Goal: Communication & Community: Answer question/provide support

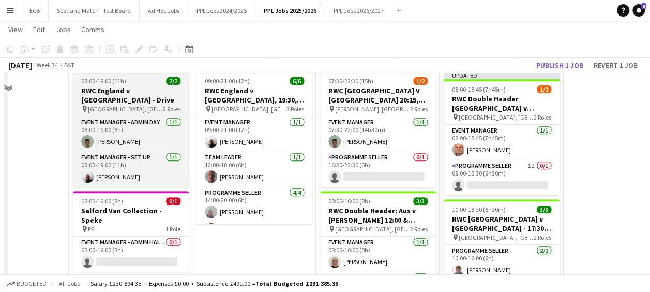
scroll to position [200, 0]
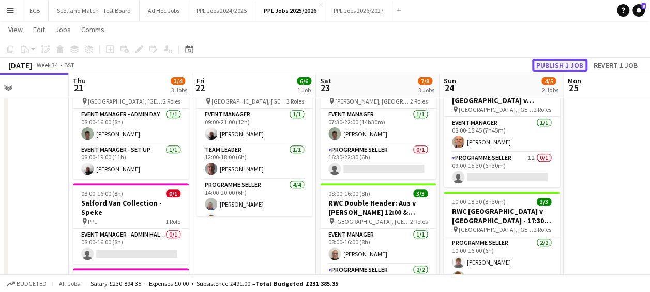
click at [561, 62] on button "Publish 1 job" at bounding box center [559, 64] width 55 height 13
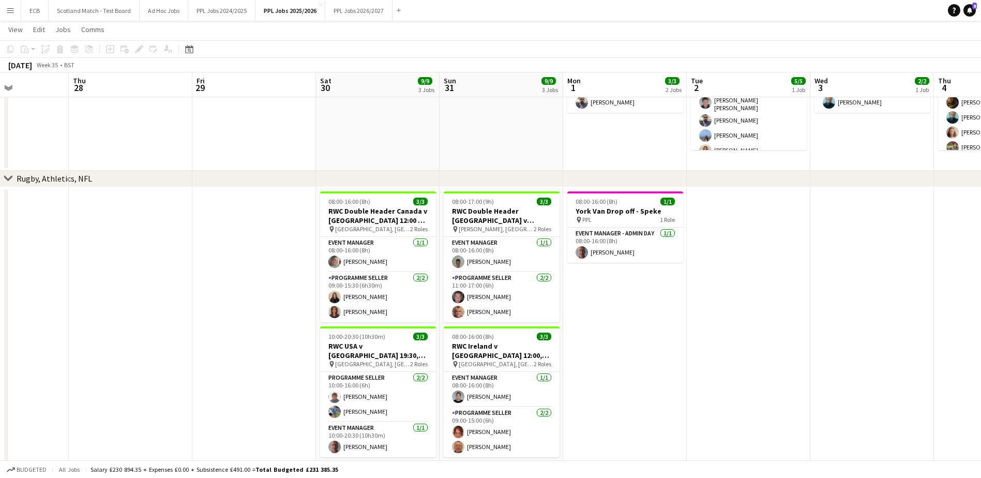
scroll to position [294, 0]
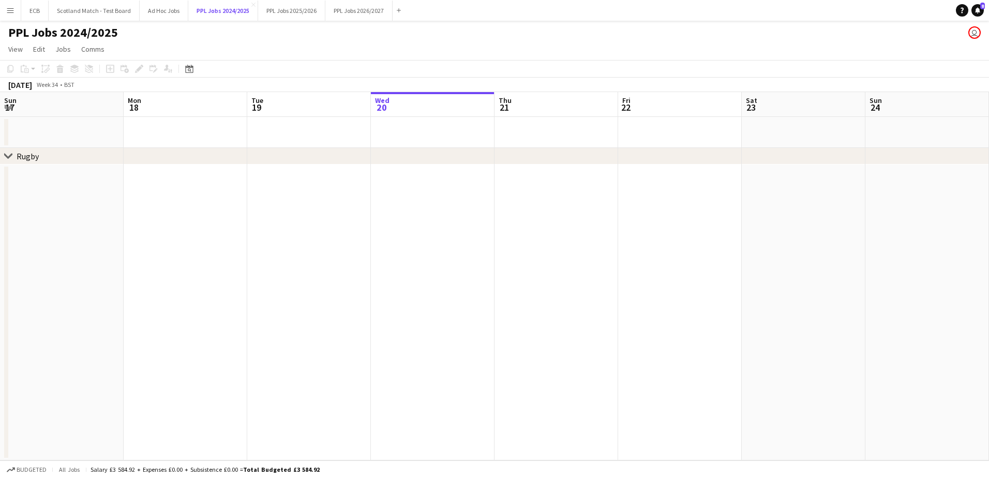
scroll to position [0, 247]
click at [190, 67] on icon at bounding box center [189, 69] width 8 height 8
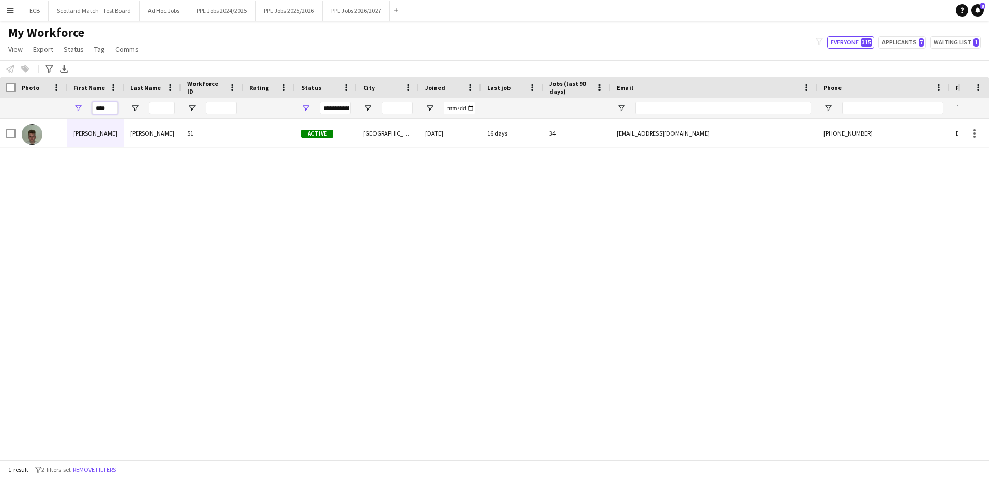
drag, startPoint x: 109, startPoint y: 108, endPoint x: 54, endPoint y: 119, distance: 55.5
click at [58, 119] on div "Workforce Details Photo First Name" at bounding box center [494, 268] width 989 height 383
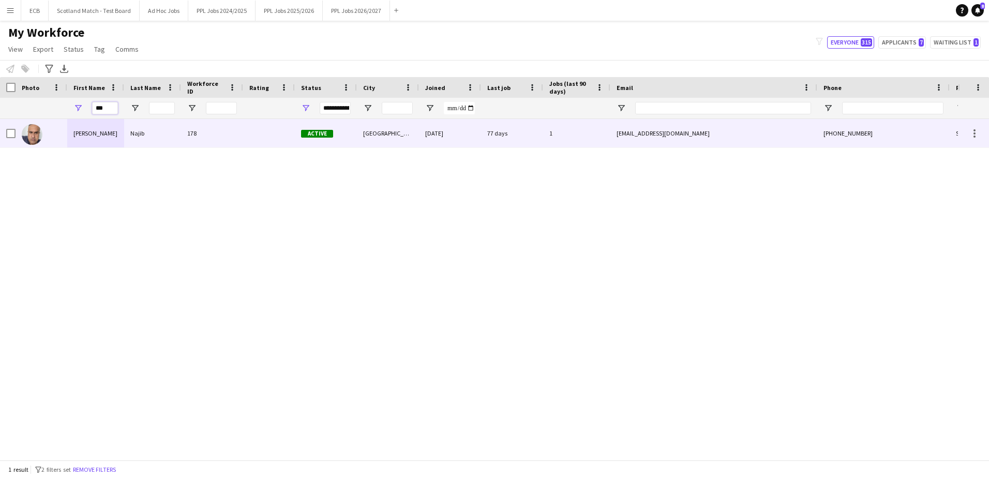
type input "***"
click at [95, 126] on div "[PERSON_NAME]" at bounding box center [95, 133] width 57 height 28
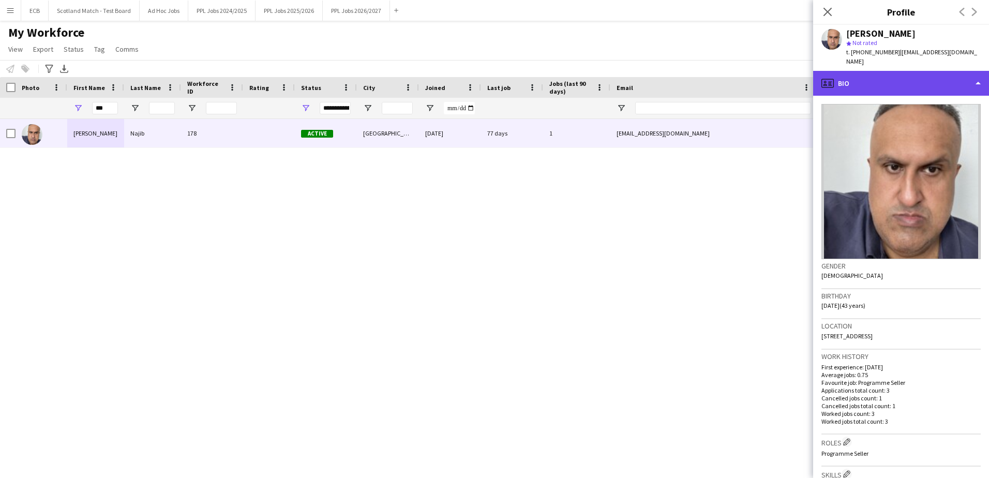
click at [879, 76] on div "profile Bio" at bounding box center [901, 83] width 176 height 25
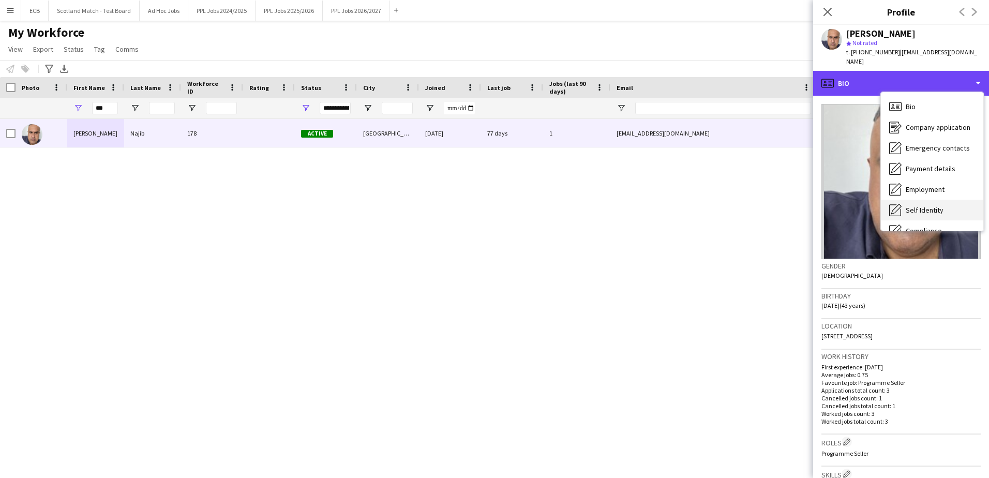
scroll to position [77, 0]
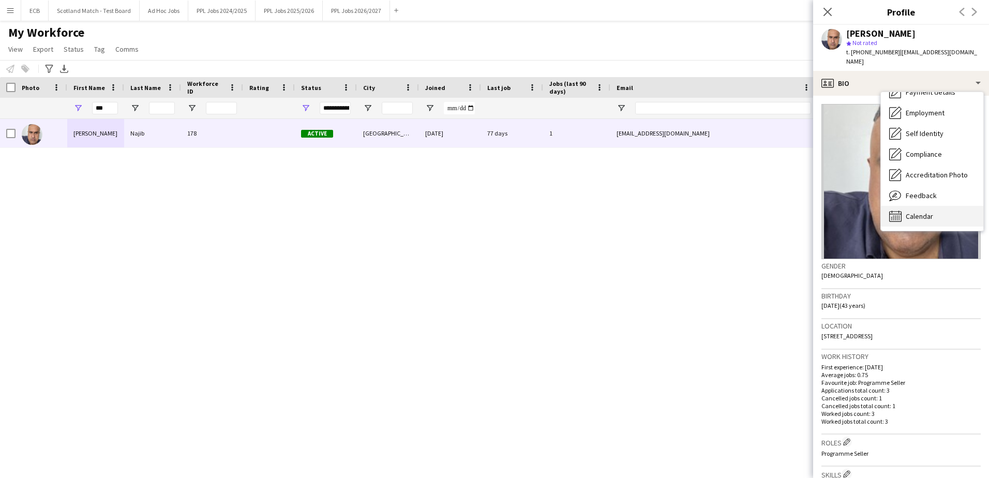
click at [911, 211] on span "Calendar" at bounding box center [918, 215] width 27 height 9
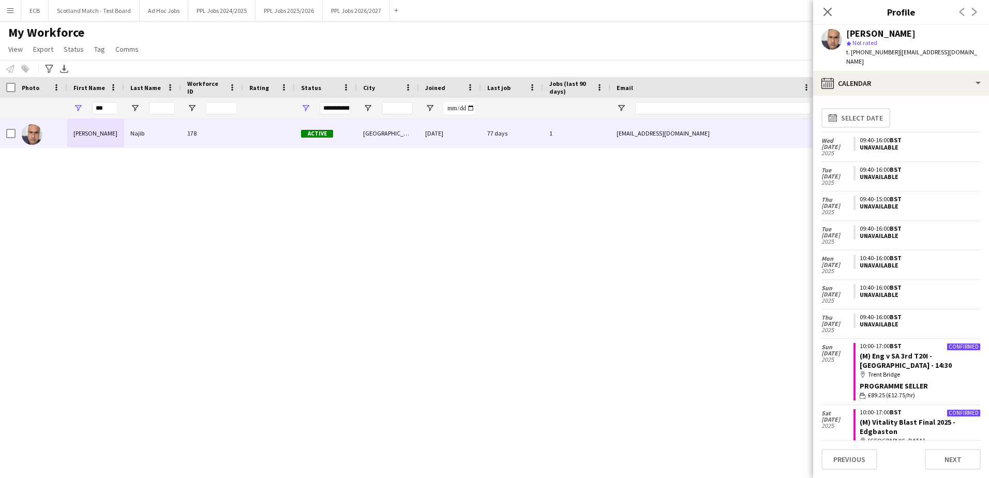
scroll to position [153, 0]
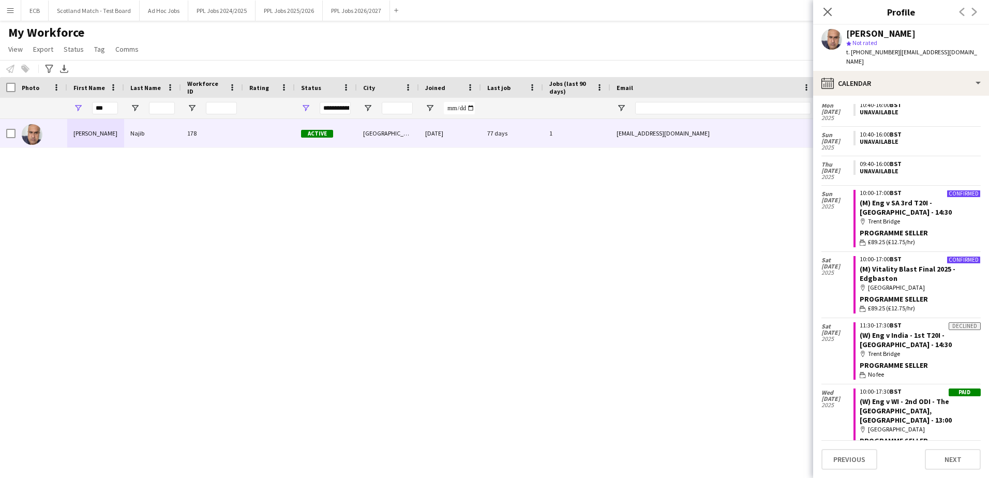
click at [942, 202] on app-crew-calendar-job-card "Confirmed 10:00-17:00 BST (M) Eng v SA 3rd T20I - [GEOGRAPHIC_DATA] - 14:30 map…" at bounding box center [916, 218] width 127 height 57
click at [672, 31] on div "My Workforce View Views Default view New view Update view Delete view Edit name…" at bounding box center [494, 42] width 989 height 35
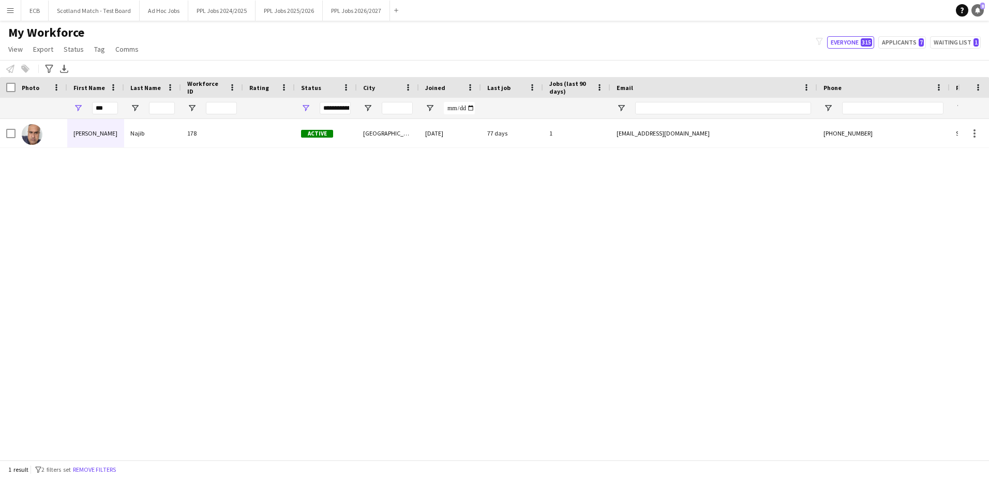
click at [979, 13] on icon "Notifications" at bounding box center [977, 10] width 6 height 6
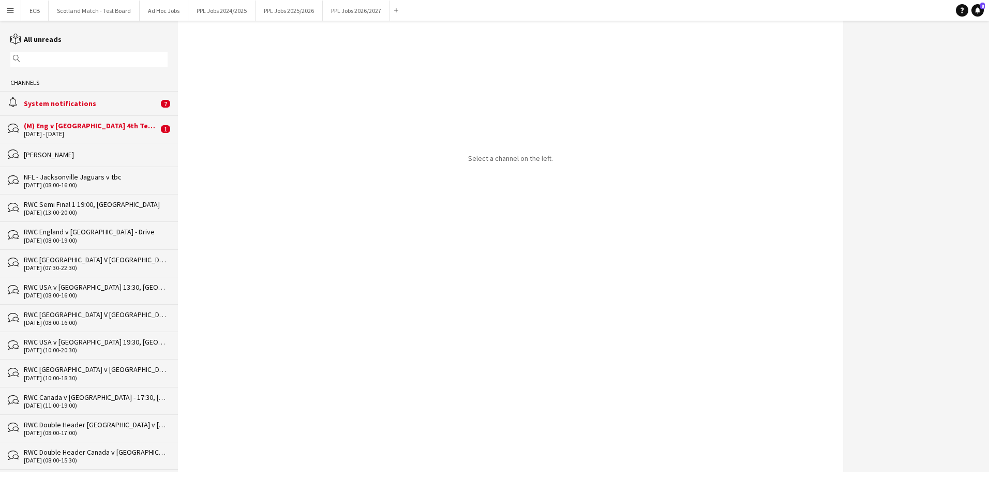
click at [56, 122] on div "(M) Eng v [GEOGRAPHIC_DATA] 4th Test - [GEOGRAPHIC_DATA] - Day 1 - 11:00, (M) E…" at bounding box center [91, 125] width 134 height 9
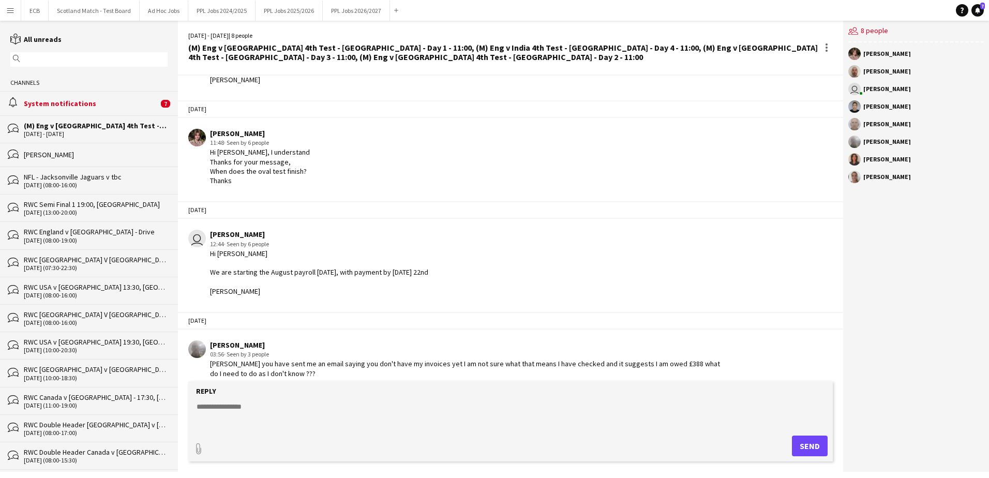
scroll to position [380, 0]
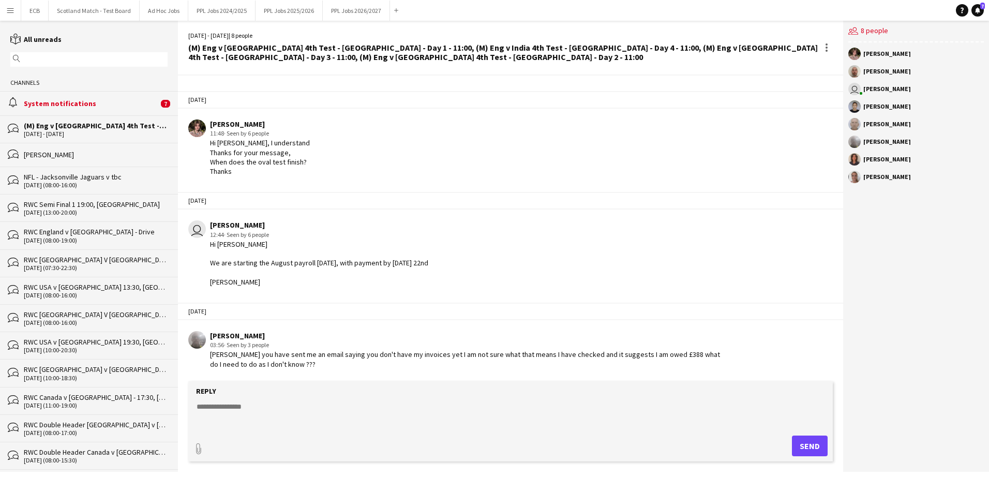
click at [84, 120] on div "bubbles (M) Eng v India 4th Test - [GEOGRAPHIC_DATA] - Day 1 - 11:00, (M) Eng v…" at bounding box center [89, 128] width 178 height 27
click at [86, 129] on div "(M) Eng v [GEOGRAPHIC_DATA] 4th Test - [GEOGRAPHIC_DATA] - Day 1 - 11:00, (M) E…" at bounding box center [96, 125] width 144 height 9
click at [58, 95] on div "alarm System notifications 7" at bounding box center [89, 103] width 178 height 24
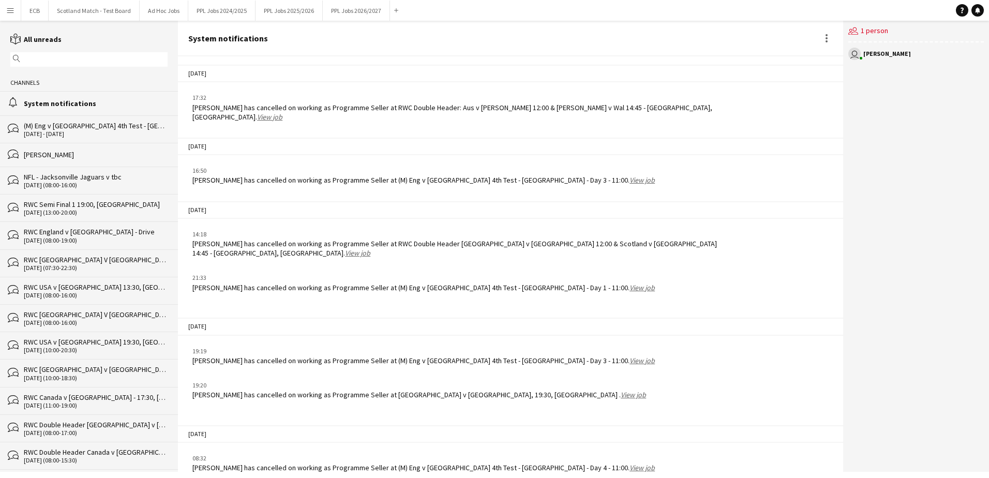
scroll to position [1210, 0]
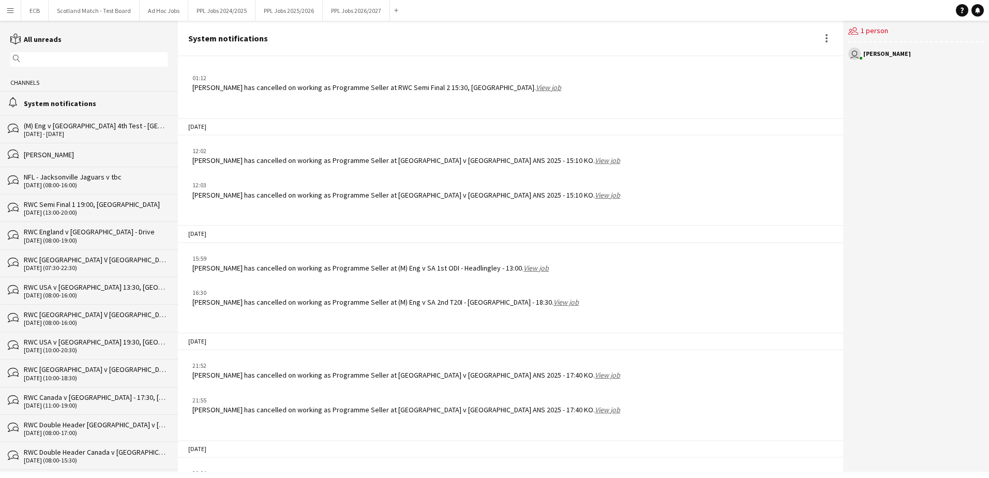
click at [474, 477] on div "[PERSON_NAME] has cancelled on working as Programme Seller at RWC Double Header…" at bounding box center [456, 487] width 528 height 19
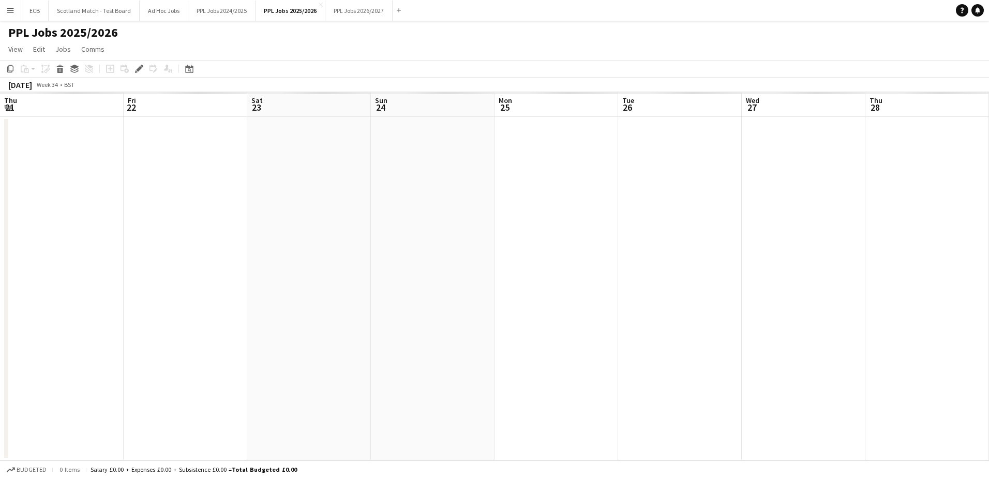
scroll to position [0, 356]
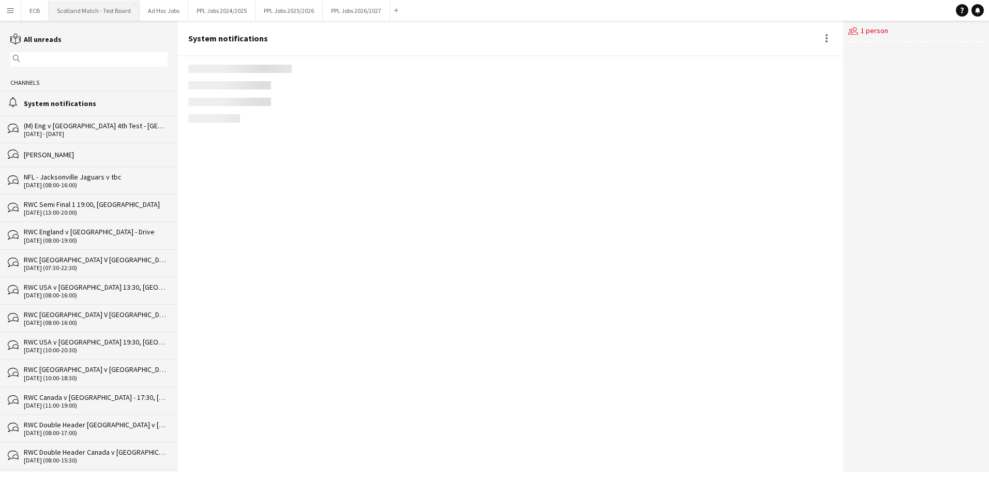
scroll to position [1210, 0]
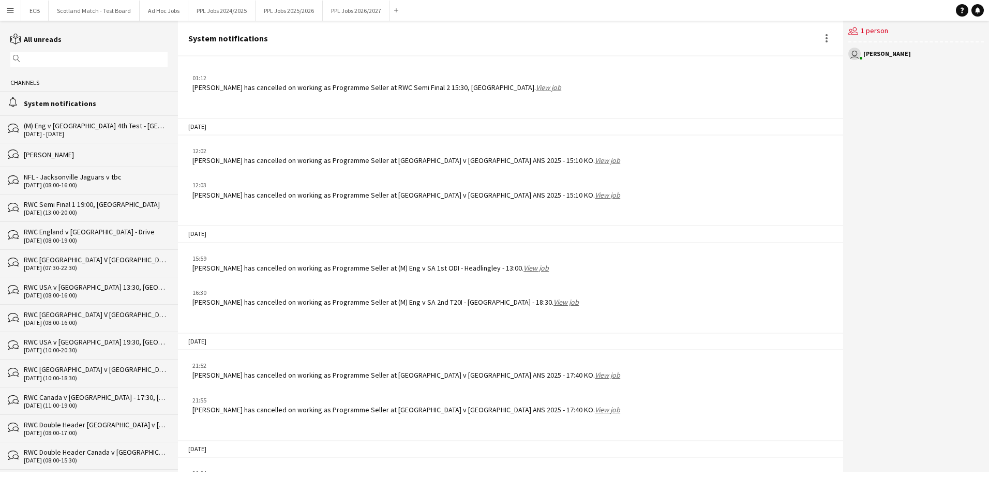
click at [654, 468] on div "20:04" at bounding box center [456, 472] width 528 height 9
click at [63, 154] on div "[PERSON_NAME]" at bounding box center [96, 154] width 144 height 9
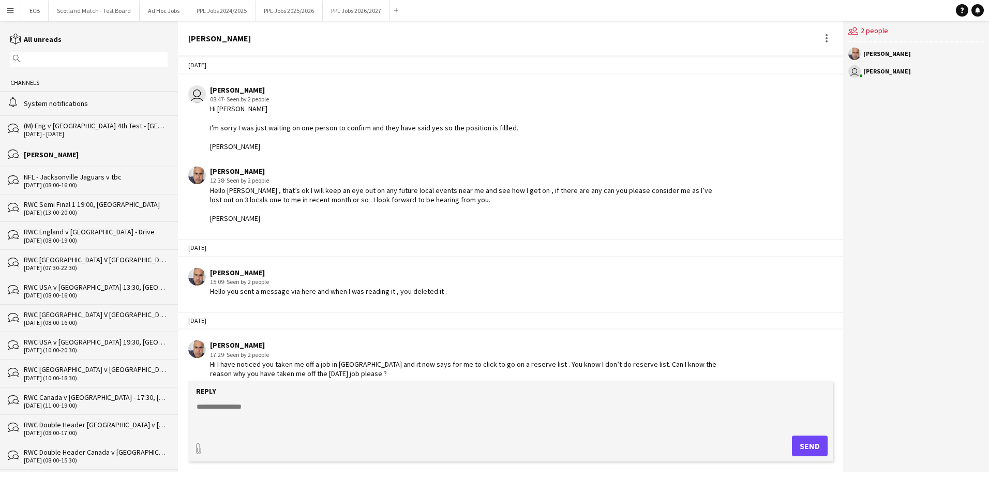
scroll to position [1740, 0]
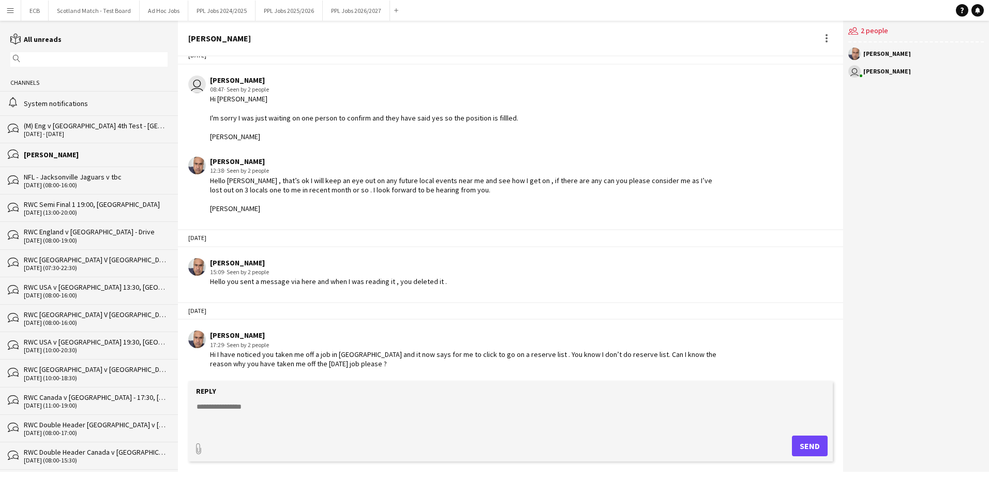
click at [256, 407] on textarea at bounding box center [512, 414] width 634 height 27
type textarea "*"
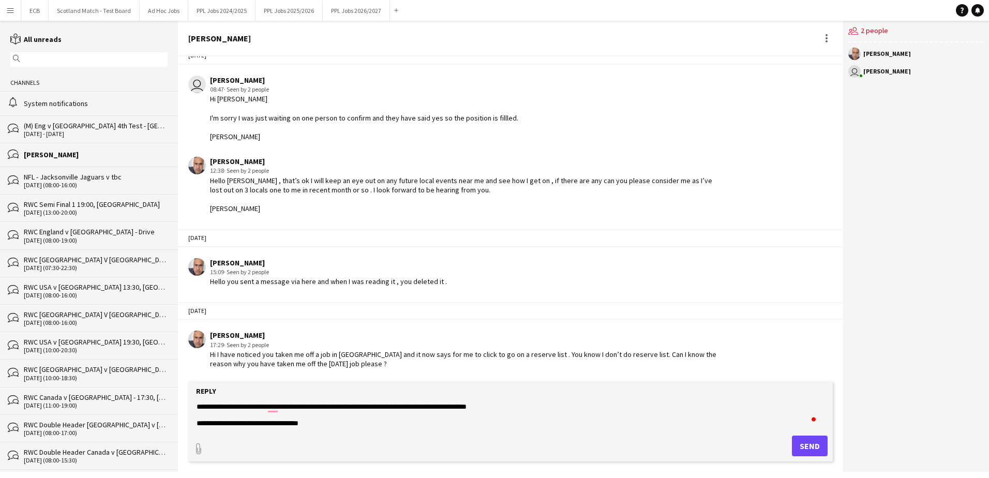
scroll to position [16, 0]
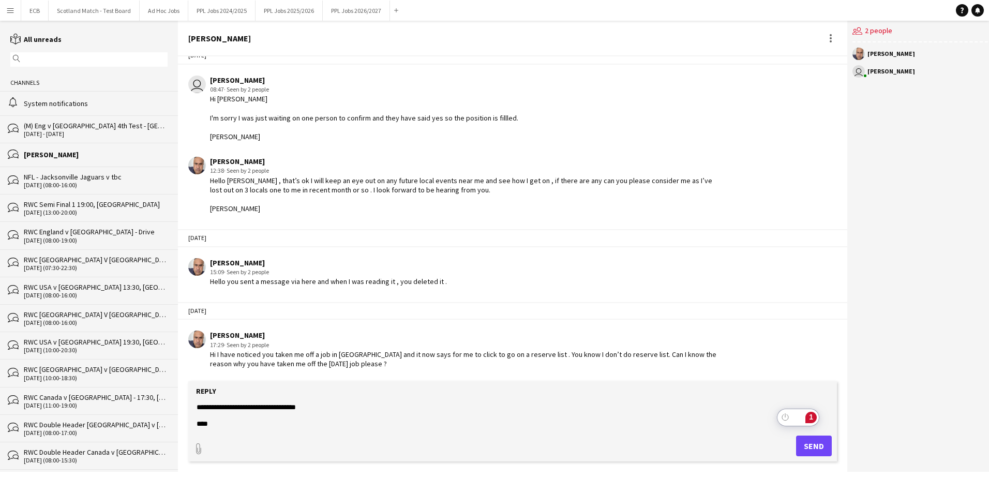
type textarea "**********"
click at [811, 440] on button "Send" at bounding box center [814, 445] width 36 height 21
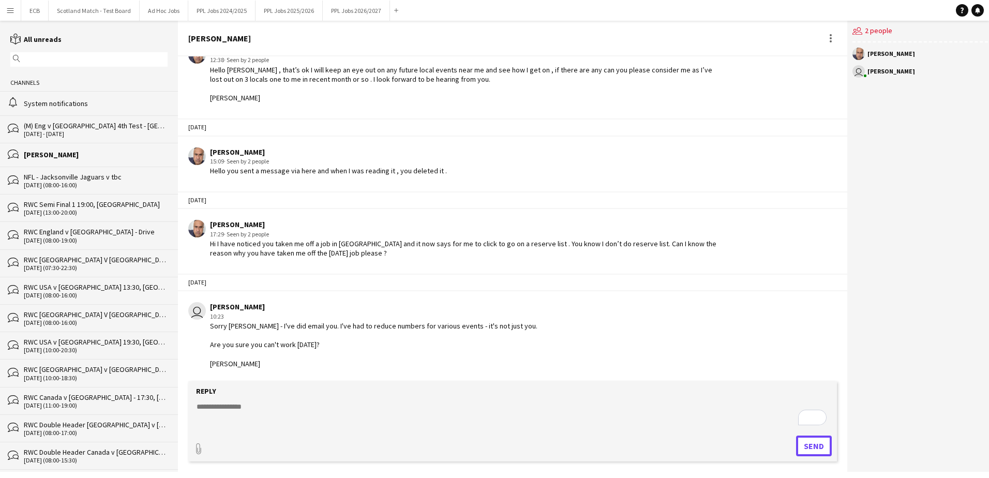
scroll to position [1850, 0]
